Goal: Find specific fact: Find specific fact

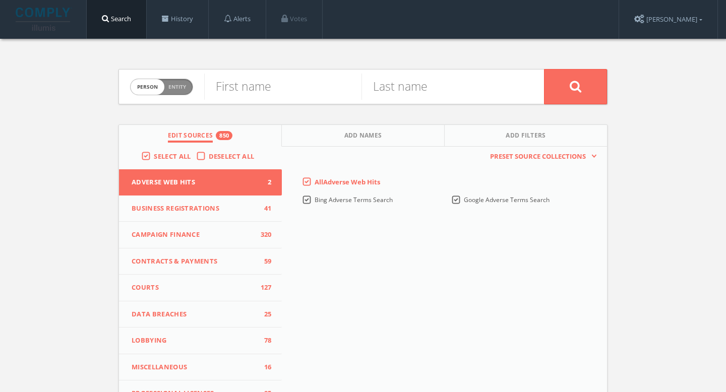
click at [185, 92] on span "Person Entity" at bounding box center [162, 87] width 62 height 16
checkbox input "true"
click at [249, 86] on input "text" at bounding box center [374, 87] width 340 height 26
paste input "Souvenir Avanti"
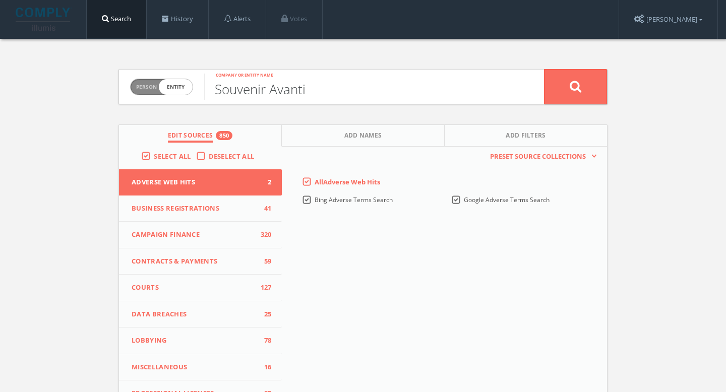
type input "Souvenir Avanti"
click at [576, 92] on icon at bounding box center [576, 86] width 12 height 13
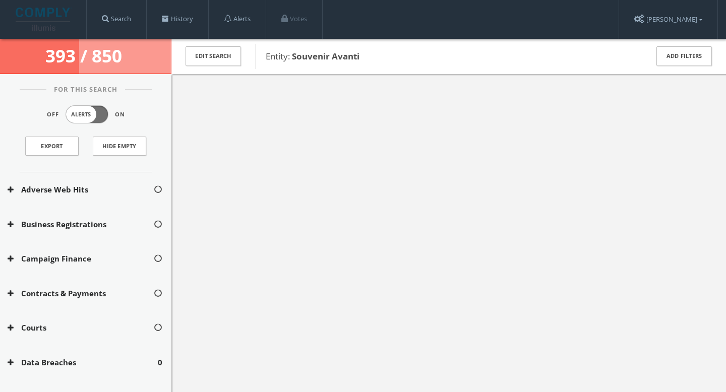
click at [354, 57] on b "Souvenir Avanti" at bounding box center [326, 56] width 68 height 12
click at [226, 62] on button "Edit Search" at bounding box center [212, 56] width 55 height 20
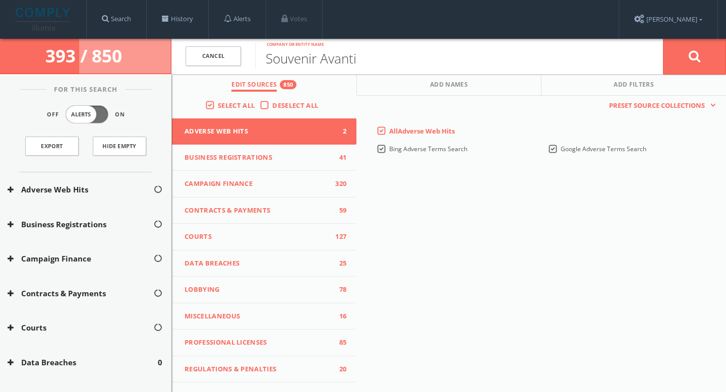
click at [325, 65] on input "Souvenir Avanti" at bounding box center [459, 56] width 408 height 26
type input "Faro Products"
click at [699, 50] on icon at bounding box center [695, 56] width 12 height 13
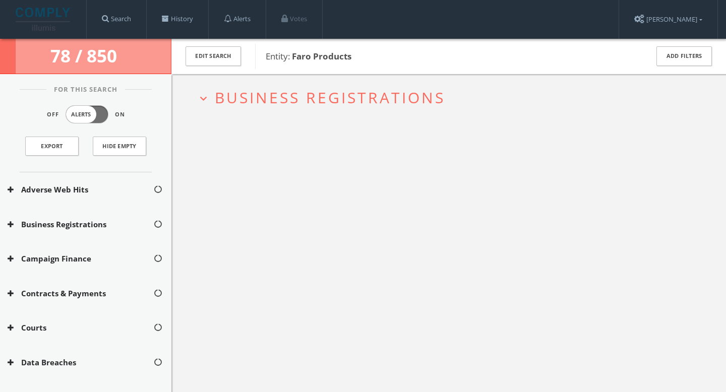
click at [412, 103] on span "Business Registrations" at bounding box center [330, 97] width 230 height 21
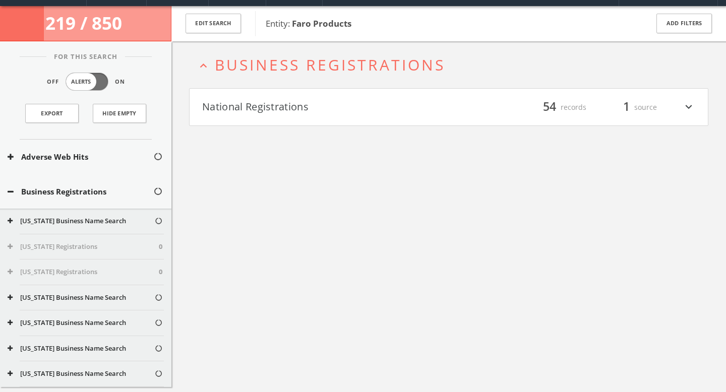
click at [380, 123] on h4 "National Registrations filter_list 54 records 1 source expand_more" at bounding box center [449, 107] width 518 height 37
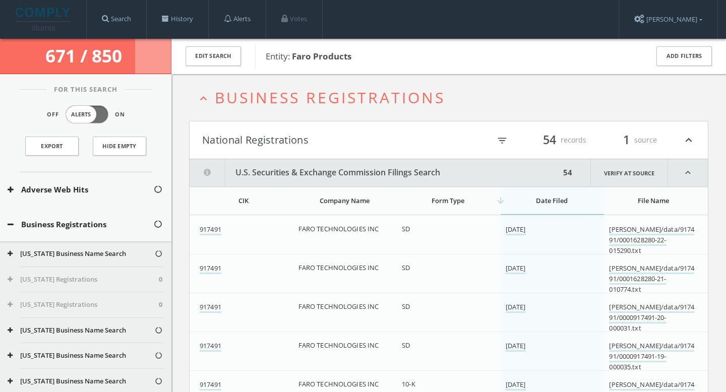
click at [684, 143] on icon "expand_less" at bounding box center [688, 140] width 13 height 17
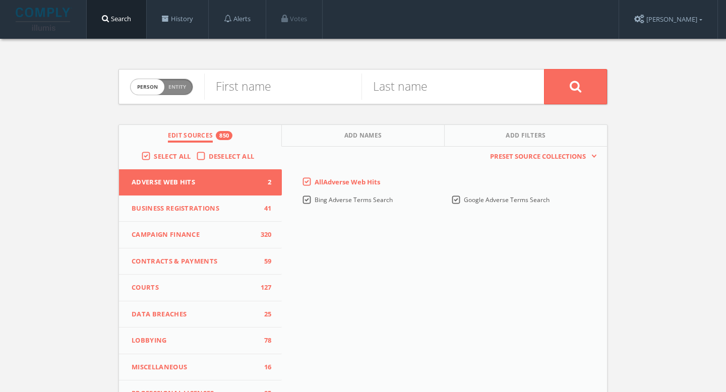
click at [180, 84] on span "Entity" at bounding box center [177, 87] width 18 height 8
checkbox input "true"
click at [283, 84] on input "text" at bounding box center [374, 87] width 340 height 26
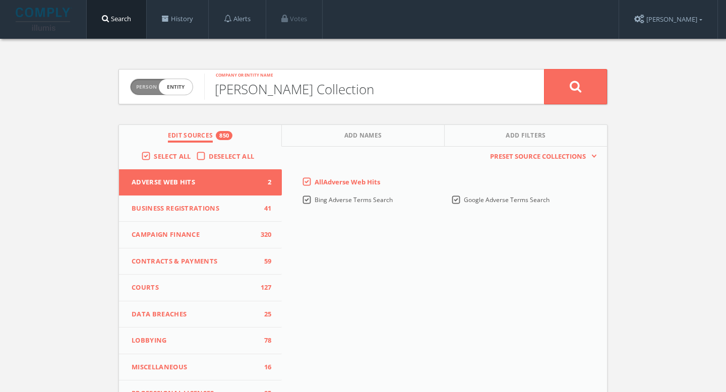
type input "Clark Collection"
click at [579, 78] on button at bounding box center [575, 86] width 63 height 35
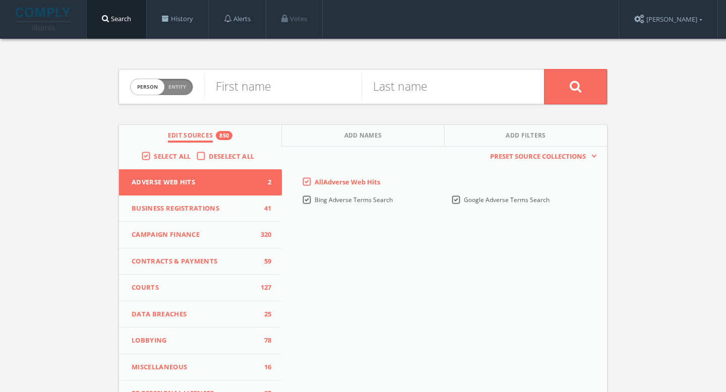
click at [178, 92] on span "Person Entity" at bounding box center [162, 87] width 62 height 16
checkbox input "true"
click at [322, 92] on input "text" at bounding box center [374, 87] width 340 height 26
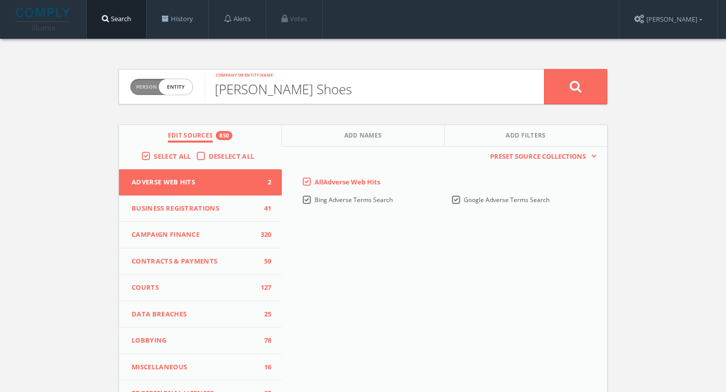
type input "Clark Shoes"
click at [580, 93] on button at bounding box center [575, 86] width 63 height 35
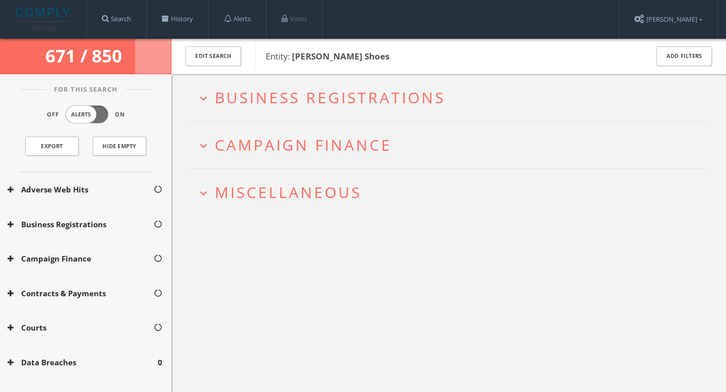
click at [438, 103] on span "Business Registrations" at bounding box center [330, 97] width 230 height 21
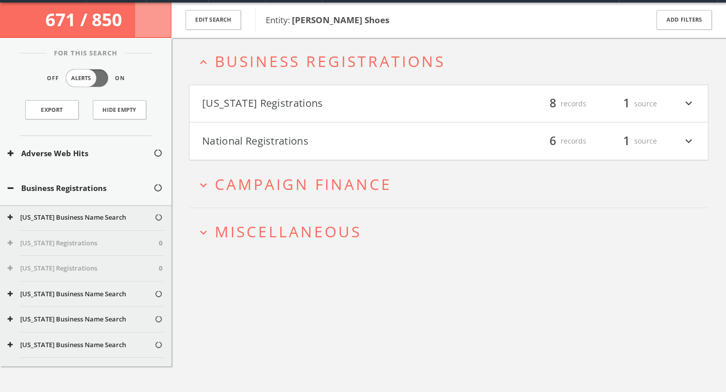
scroll to position [39, 0]
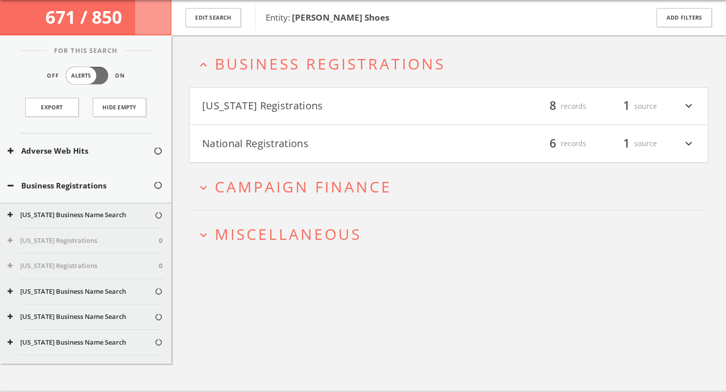
click at [415, 100] on button "[US_STATE] Registrations" at bounding box center [325, 106] width 246 height 17
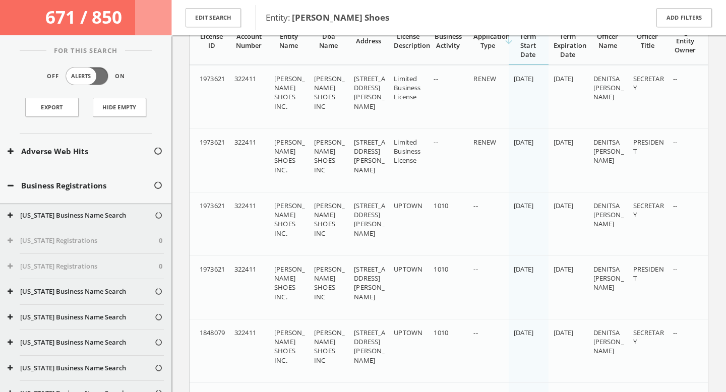
scroll to position [176, 0]
drag, startPoint x: 380, startPoint y: 178, endPoint x: 351, endPoint y: 141, distance: 47.1
click at [351, 141] on td "4758 N CLARK ST 1ST CHICAGO IL 60640" at bounding box center [369, 159] width 40 height 64
copy span "4758 N CLARK ST 1ST CHICAGO IL 60640"
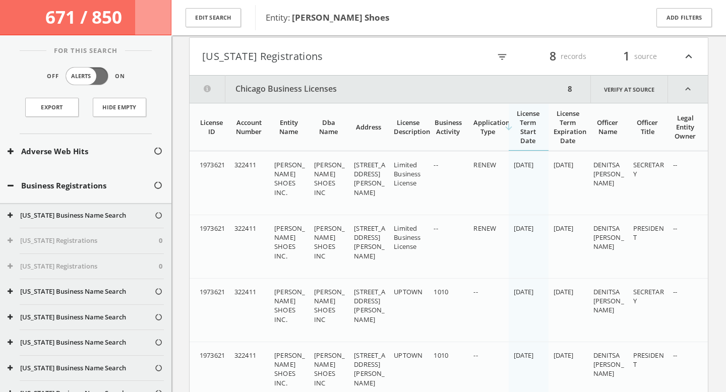
click at [289, 86] on button "Chicago Business Licenses" at bounding box center [377, 89] width 375 height 27
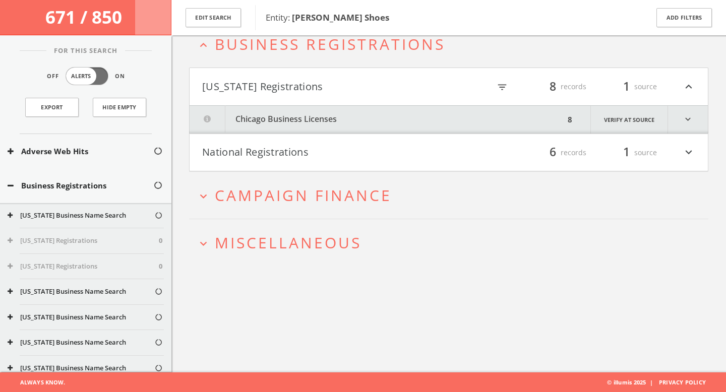
click at [319, 141] on h4 "National Registrations filter_list 6 records 1 source expand_more" at bounding box center [449, 152] width 518 height 37
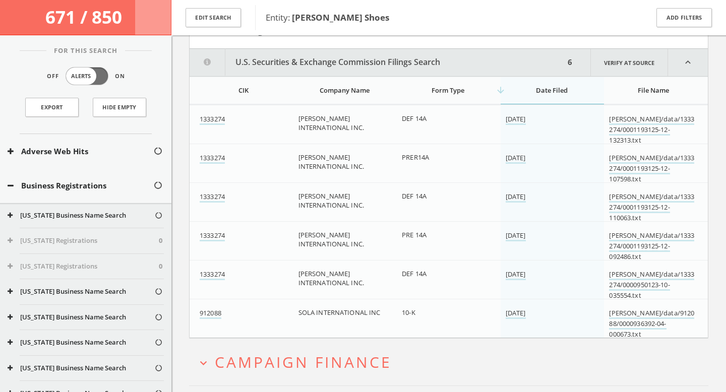
scroll to position [194, 0]
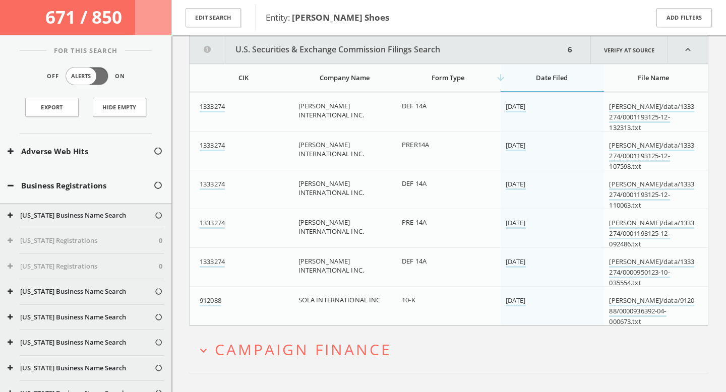
drag, startPoint x: 297, startPoint y: 138, endPoint x: 383, endPoint y: 138, distance: 85.7
click at [383, 138] on td "MERCER INTERNATIONAL INC." at bounding box center [345, 156] width 104 height 49
drag, startPoint x: 393, startPoint y: 143, endPoint x: 301, endPoint y: 146, distance: 91.3
click at [301, 146] on td "MERCER INTERNATIONAL INC." at bounding box center [345, 156] width 104 height 49
click at [301, 146] on span "MERCER INTERNATIONAL INC." at bounding box center [331, 149] width 66 height 18
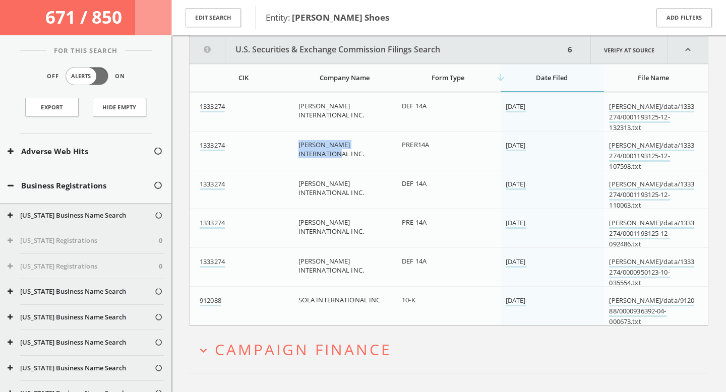
drag, startPoint x: 297, startPoint y: 147, endPoint x: 393, endPoint y: 146, distance: 95.8
click at [393, 146] on td "MERCER INTERNATIONAL INC." at bounding box center [345, 156] width 104 height 49
copy span "MERCER INTERNATIONAL INC."
drag, startPoint x: 294, startPoint y: 300, endPoint x: 390, endPoint y: 299, distance: 96.3
click at [390, 299] on td "SOLA INTERNATIONAL INC" at bounding box center [345, 311] width 104 height 49
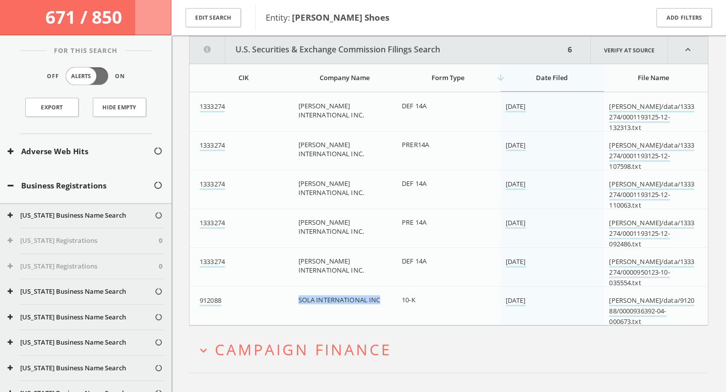
copy span "SOLA INTERNATIONAL INC"
